Goal: Book appointment/travel/reservation

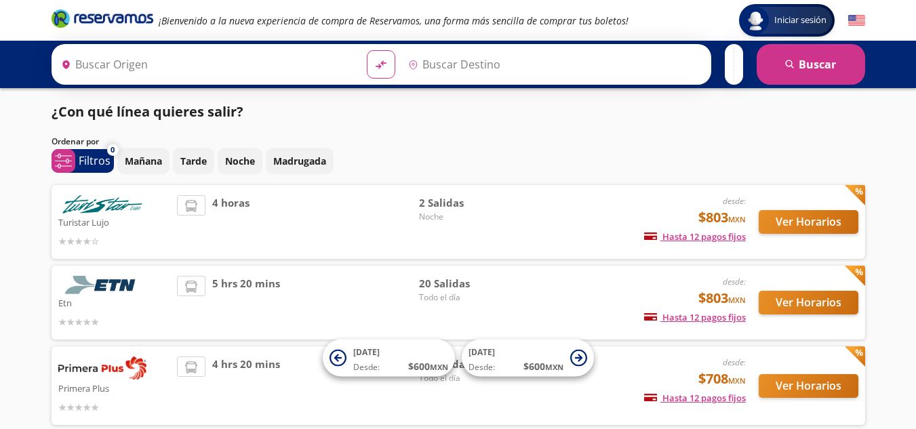
type input "[GEOGRAPHIC_DATA], [GEOGRAPHIC_DATA]"
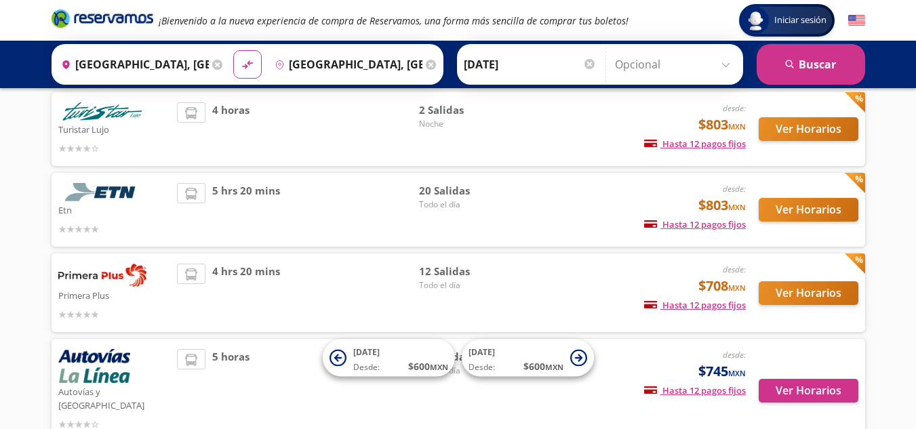
scroll to position [99, 0]
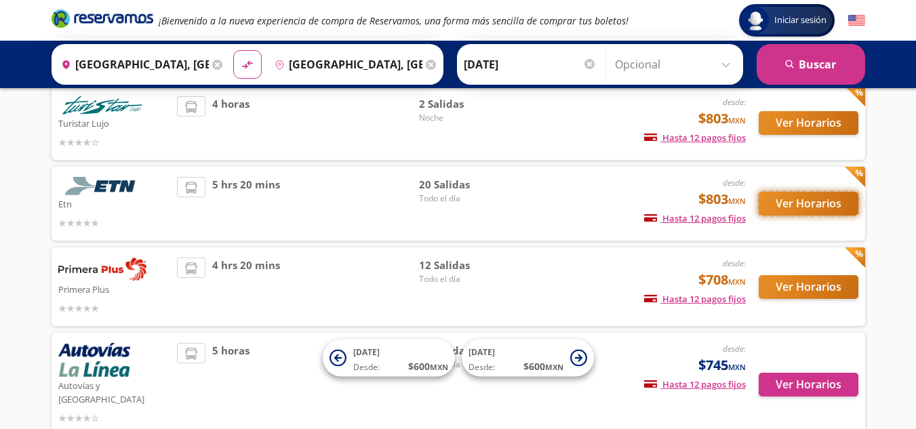
click at [830, 205] on button "Ver Horarios" at bounding box center [809, 204] width 100 height 24
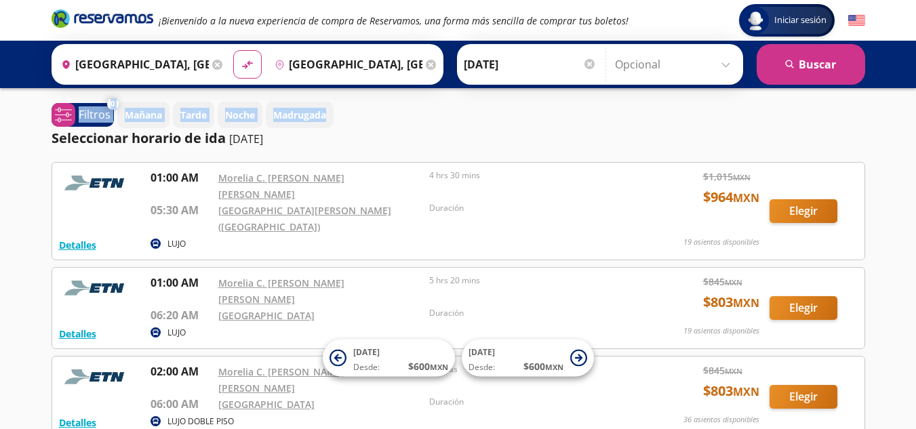
drag, startPoint x: 915, startPoint y: 83, endPoint x: 920, endPoint y: 96, distance: 13.7
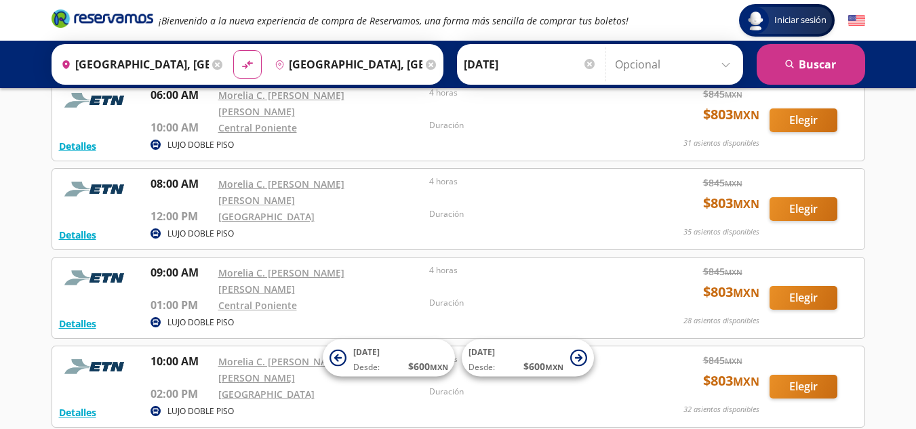
scroll to position [451, 0]
